Goal: Navigation & Orientation: Understand site structure

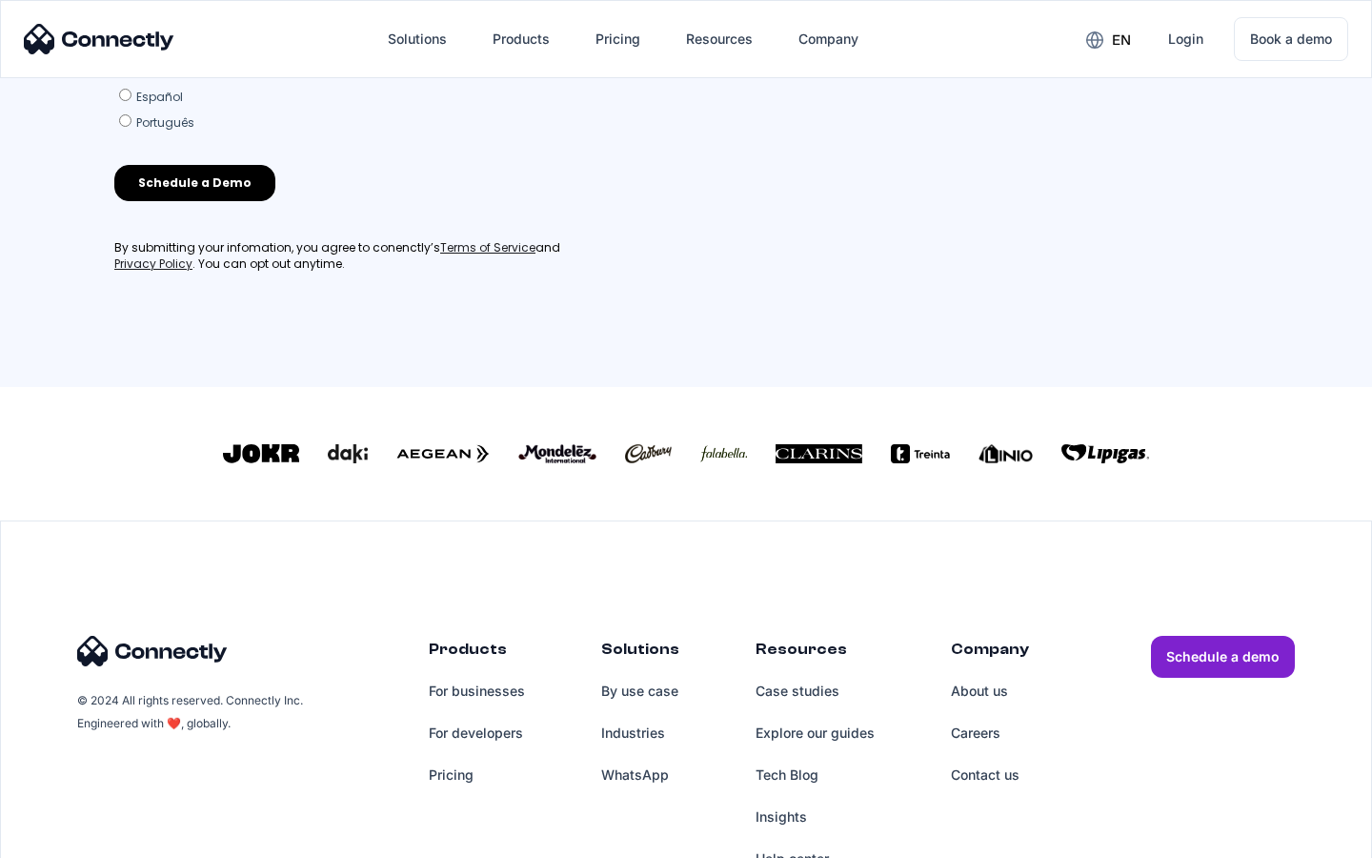
scroll to position [819, 0]
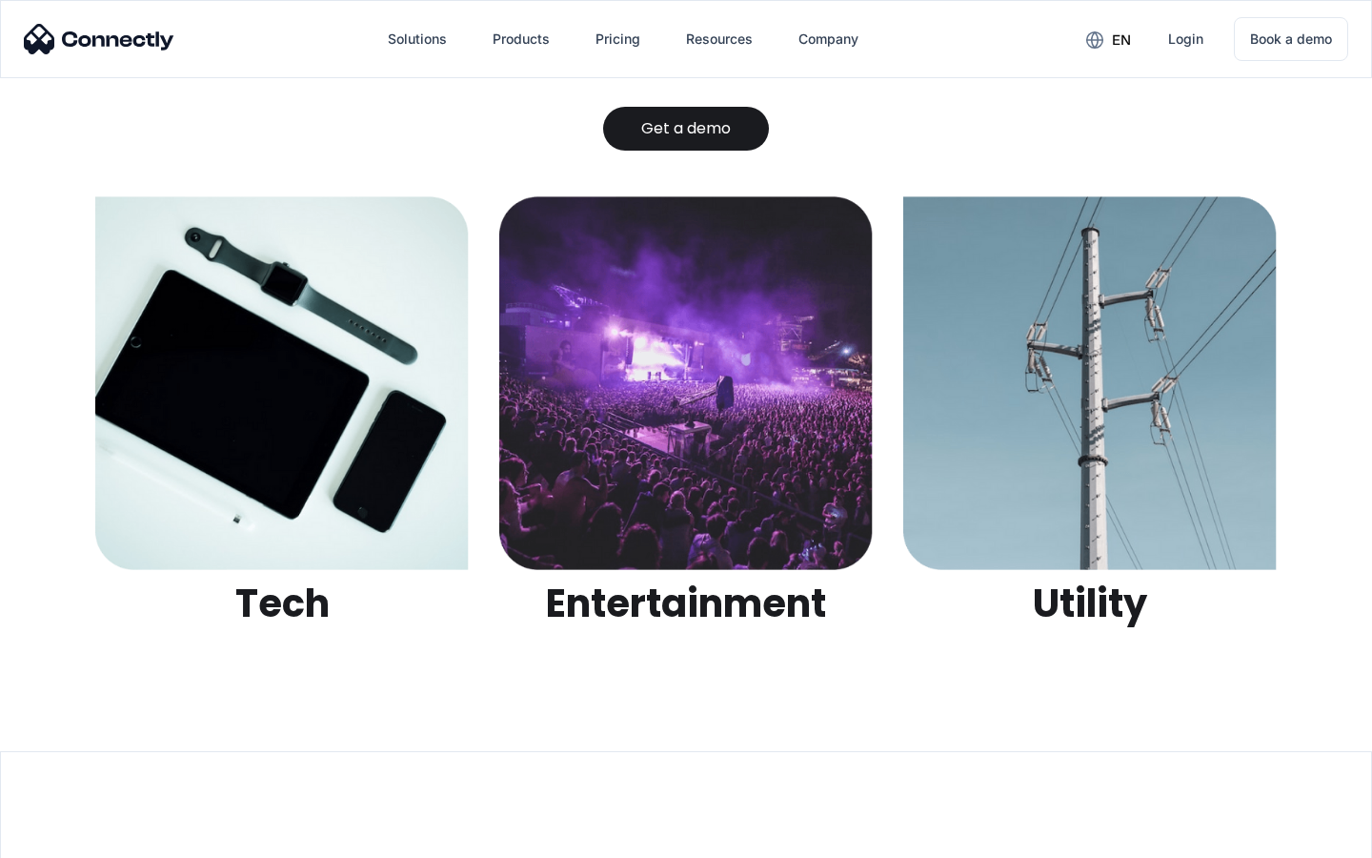
scroll to position [6013, 0]
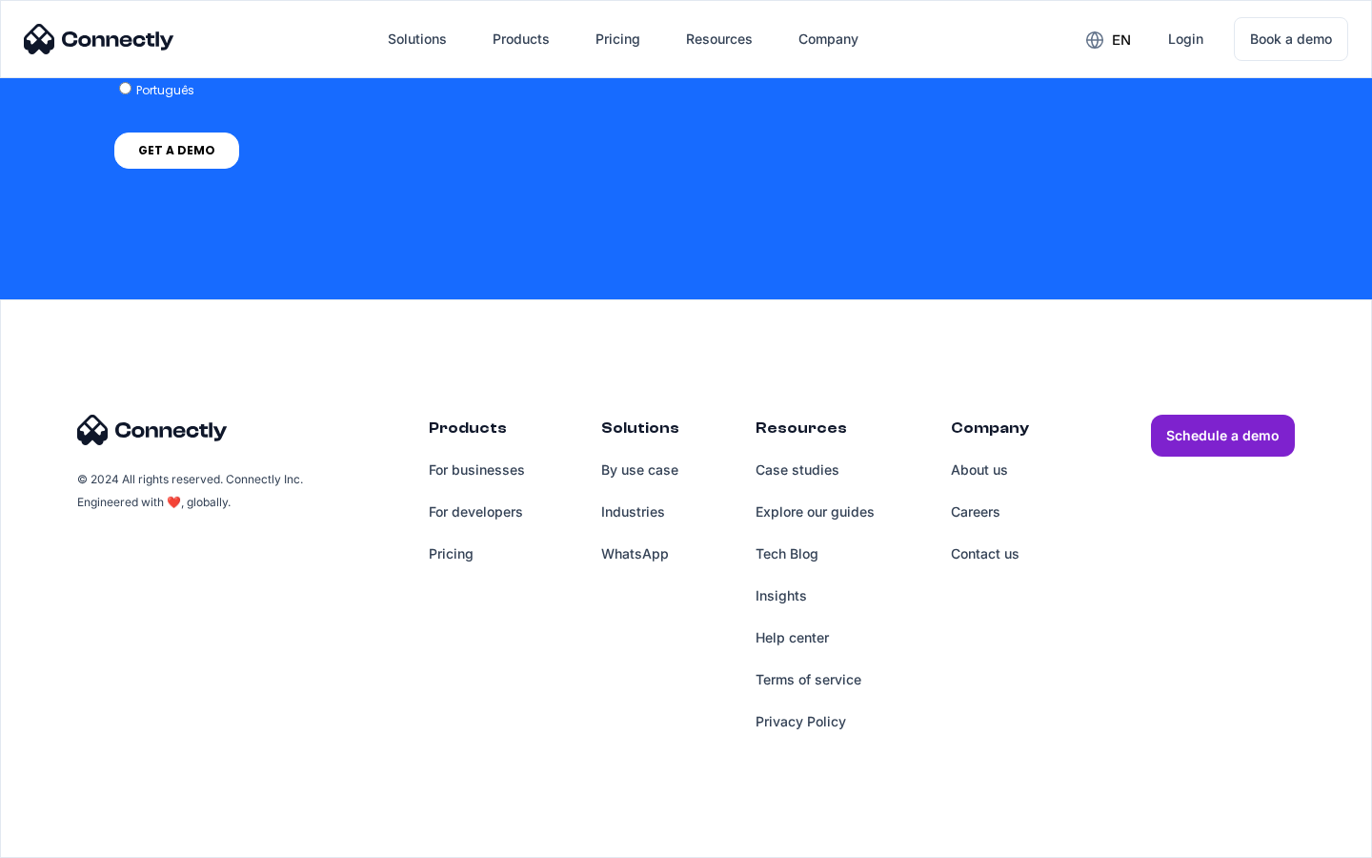
scroll to position [4188, 0]
